Goal: Task Accomplishment & Management: Complete application form

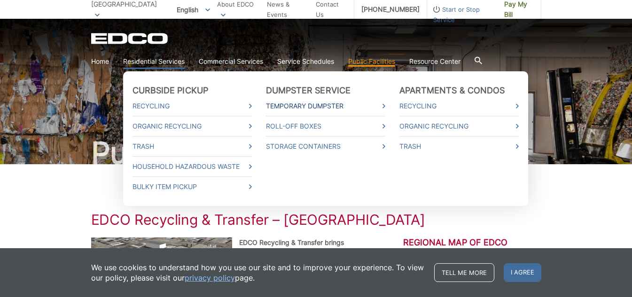
click at [308, 103] on link "Temporary Dumpster" at bounding box center [325, 106] width 119 height 10
click at [337, 106] on link "Temporary Dumpster" at bounding box center [325, 106] width 119 height 10
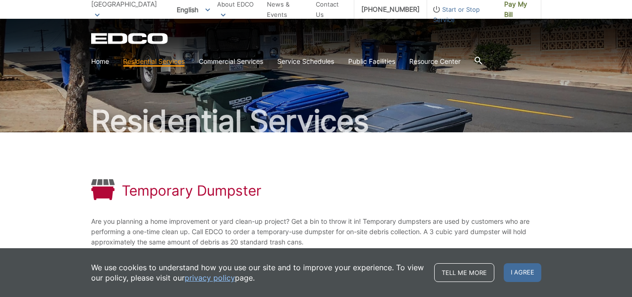
scroll to position [181, 0]
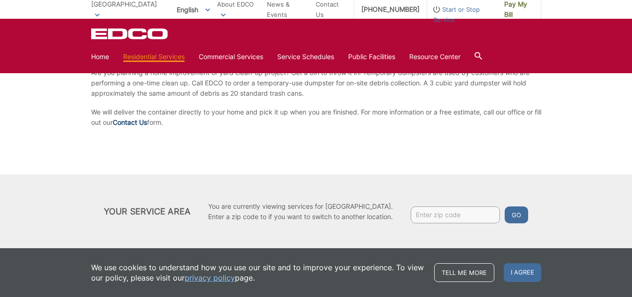
click at [145, 120] on link "Contact Us" at bounding box center [130, 122] width 34 height 10
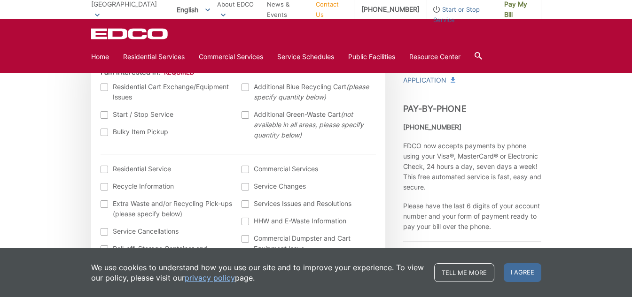
scroll to position [376, 0]
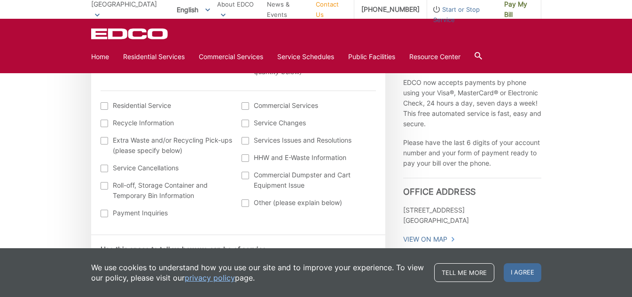
click at [103, 185] on div at bounding box center [105, 186] width 8 height 8
click at [0, 0] on input "Roll-off, Storage Container and Temporary Bin Information" at bounding box center [0, 0] width 0 height 0
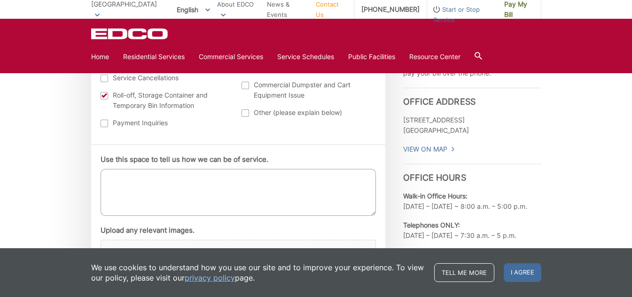
scroll to position [470, 0]
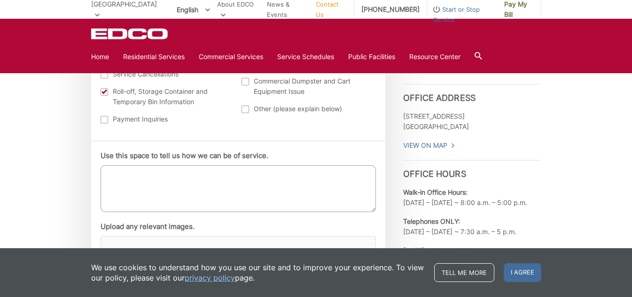
click at [122, 171] on textarea "Use this space to tell us how we can be of service." at bounding box center [238, 188] width 275 height 47
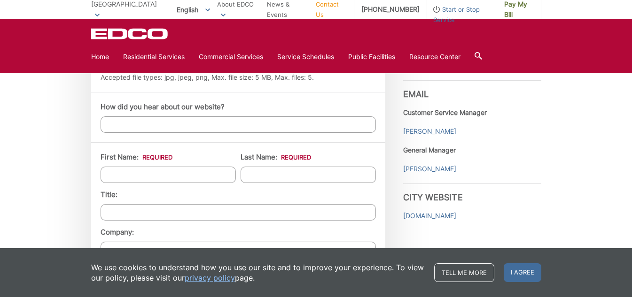
scroll to position [705, 0]
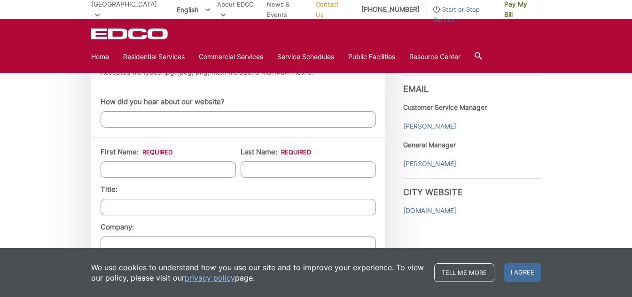
type textarea "Hello! I'm a Lakewood Resident ([STREET_ADDRESS]) and wondering what a roll-off…"
click at [133, 164] on input "First Name: *" at bounding box center [168, 170] width 135 height 16
type input "[PERSON_NAME]"
type input "Icorn"
type input "[PERSON_NAME] Products, Inc."
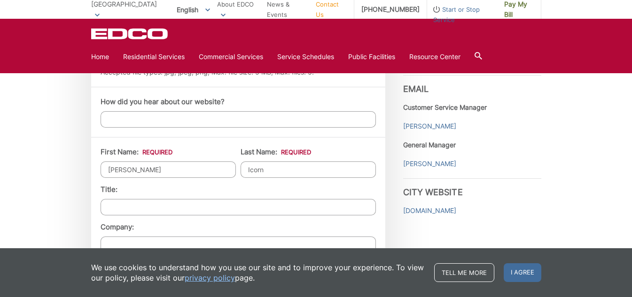
type input "[STREET_ADDRESS]"
type input "LAKEWOOD"
type input "90713-1004"
type input "5623100227"
type input "[EMAIL_ADDRESS][DOMAIN_NAME]"
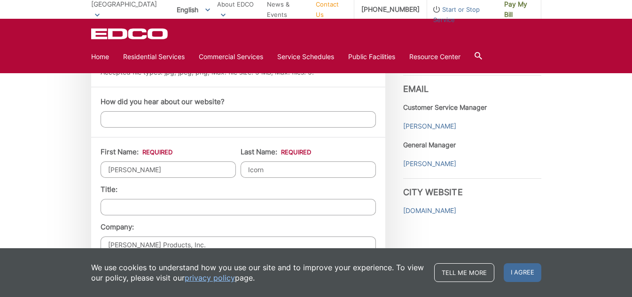
type input "[EMAIL_ADDRESS][DOMAIN_NAME]"
type input "[PHONE_NUMBER]"
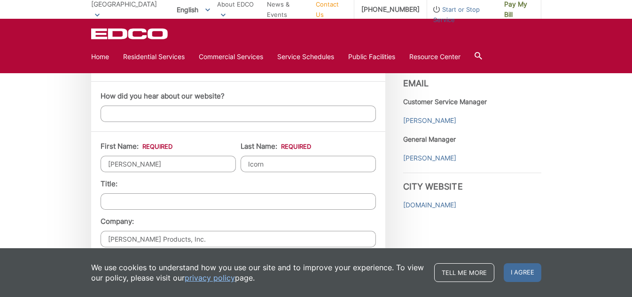
scroll to position [846, 0]
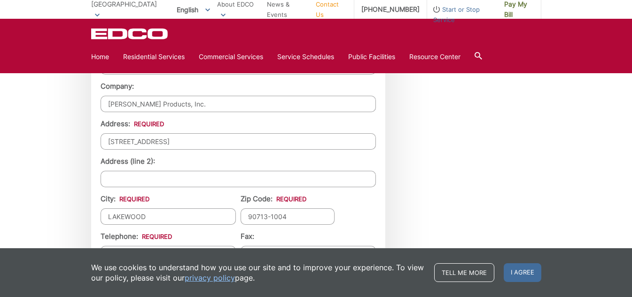
drag, startPoint x: 188, startPoint y: 103, endPoint x: 54, endPoint y: 107, distance: 134.4
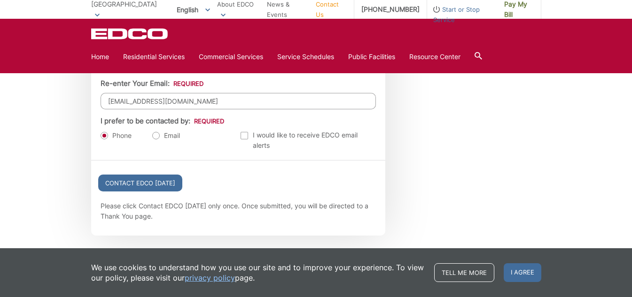
scroll to position [1081, 0]
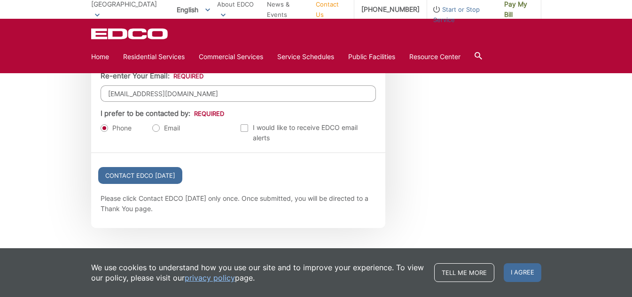
click at [155, 127] on label "Email" at bounding box center [166, 128] width 28 height 9
radio input "true"
click at [157, 173] on input "Contact EDCO [DATE]" at bounding box center [140, 175] width 84 height 17
